Goal: Task Accomplishment & Management: Manage account settings

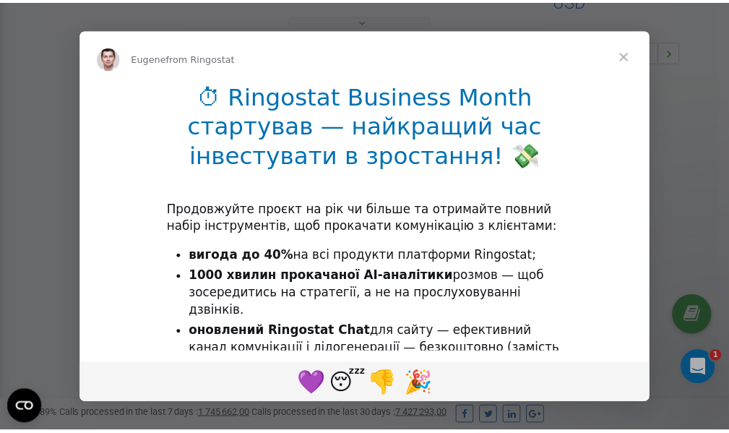
scroll to position [432, 0]
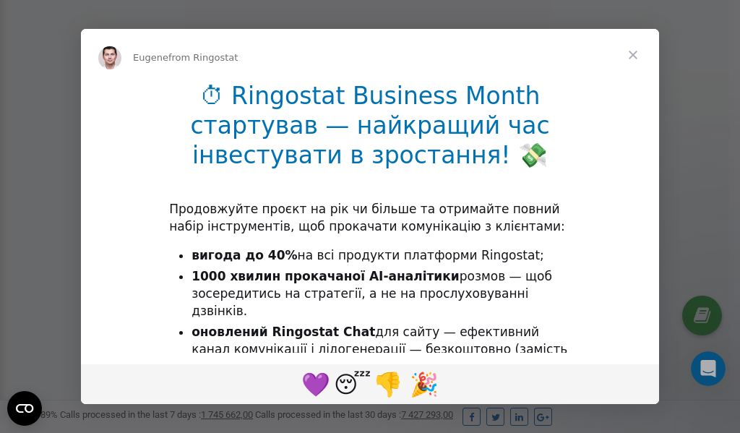
click at [636, 56] on span "Close" at bounding box center [633, 55] width 52 height 52
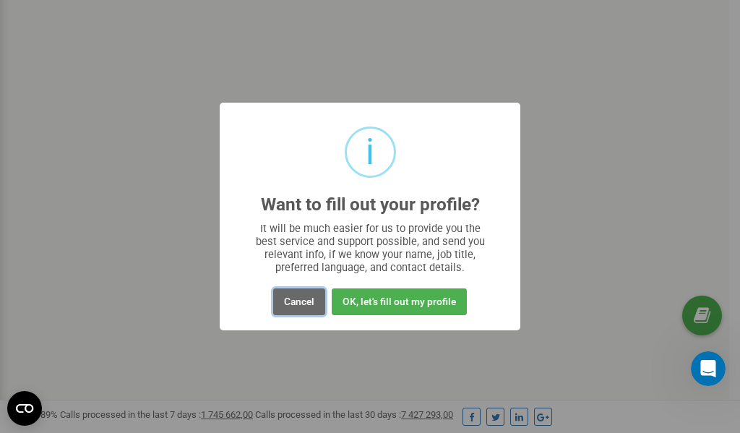
click at [304, 302] on button "Cancel" at bounding box center [299, 301] width 52 height 27
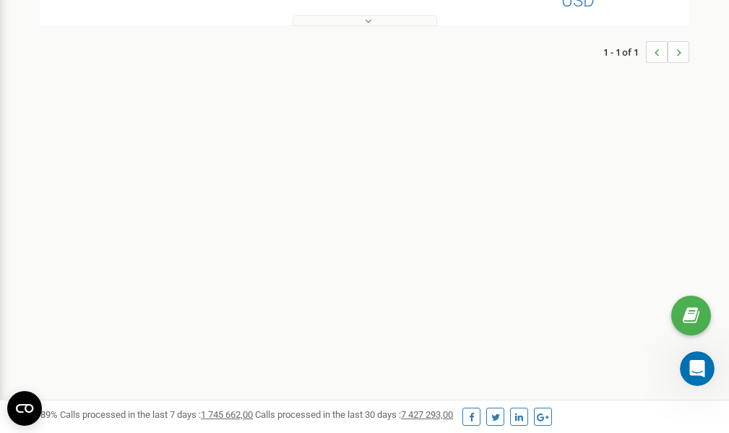
scroll to position [0, 0]
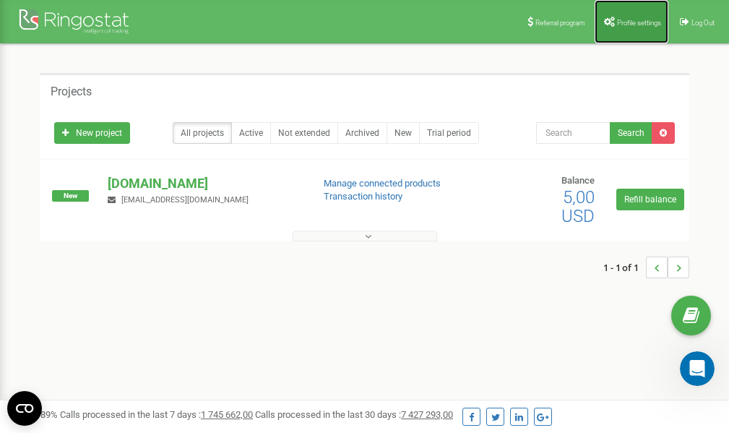
click at [632, 20] on span "Profile settings" at bounding box center [639, 23] width 44 height 8
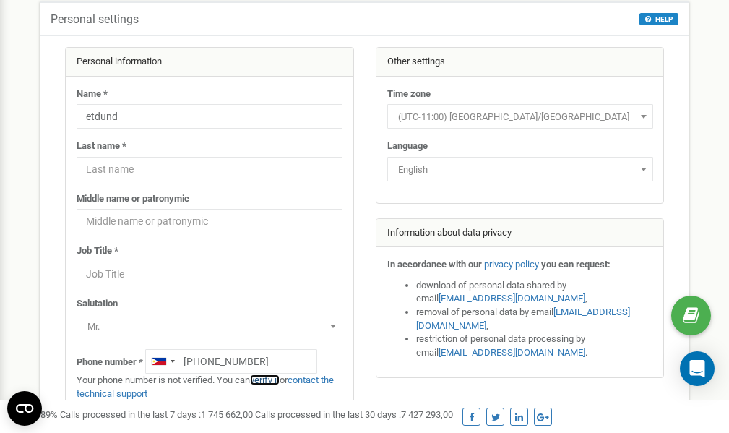
click at [276, 380] on link "verify it" at bounding box center [265, 379] width 30 height 11
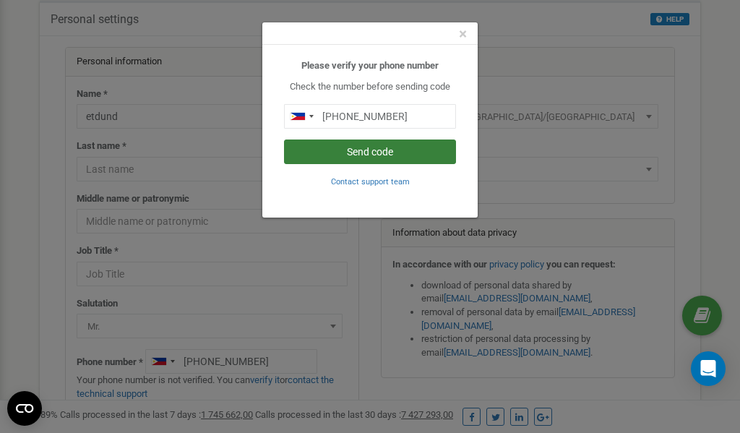
click at [363, 155] on button "Send code" at bounding box center [370, 151] width 172 height 25
